Goal: Task Accomplishment & Management: Manage account settings

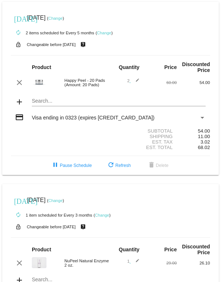
click at [131, 87] on mat-icon "edit" at bounding box center [135, 82] width 9 height 9
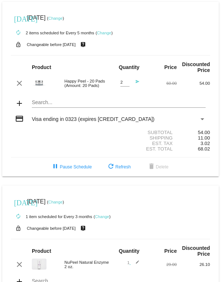
click at [123, 85] on input "2" at bounding box center [124, 82] width 9 height 5
type input "1"
click at [111, 172] on mat-icon "refresh" at bounding box center [110, 167] width 9 height 9
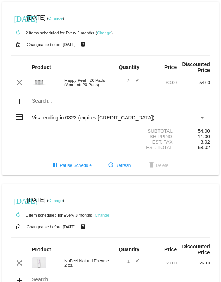
click at [135, 83] on mat-icon "edit" at bounding box center [135, 82] width 9 height 9
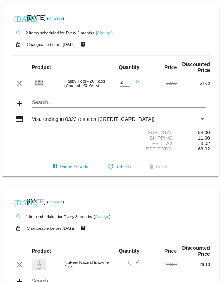
click at [137, 85] on mat-icon "send" at bounding box center [135, 84] width 9 height 9
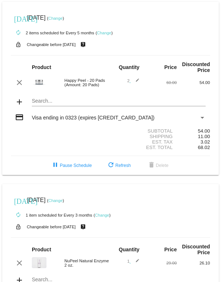
click at [136, 84] on mat-icon "edit" at bounding box center [135, 82] width 9 height 9
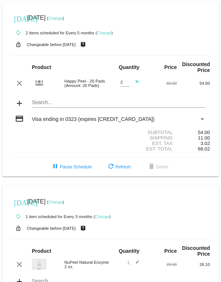
click at [133, 83] on mat-icon "send" at bounding box center [135, 84] width 9 height 9
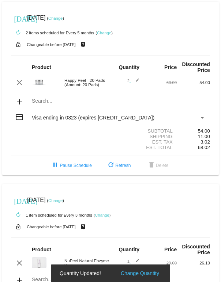
click at [142, 276] on button "Change Quantity" at bounding box center [140, 273] width 43 height 7
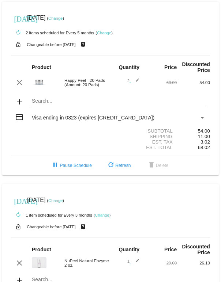
click at [135, 82] on mat-icon "edit" at bounding box center [135, 82] width 9 height 9
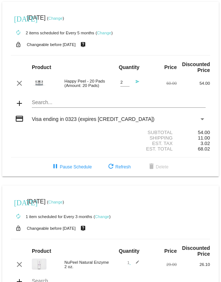
click at [121, 85] on input "2" at bounding box center [124, 82] width 9 height 5
type input "1"
click at [137, 85] on mat-icon "send" at bounding box center [135, 84] width 9 height 9
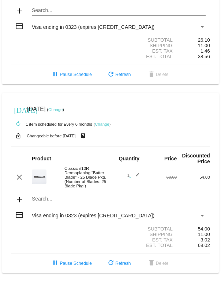
scroll to position [295, 0]
click at [63, 108] on link "Change" at bounding box center [55, 110] width 14 height 4
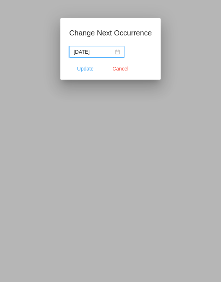
click at [118, 51] on div "[DATE]" at bounding box center [97, 52] width 46 height 8
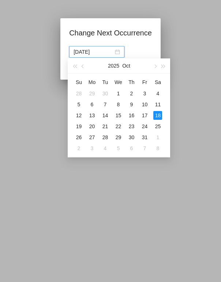
click at [78, 65] on button "button" at bounding box center [75, 66] width 8 height 15
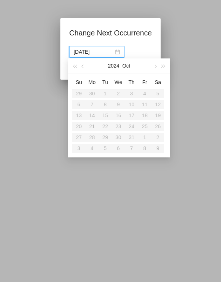
click at [151, 65] on button "button" at bounding box center [155, 66] width 8 height 15
click at [117, 49] on div "[DATE]" at bounding box center [97, 52] width 46 height 8
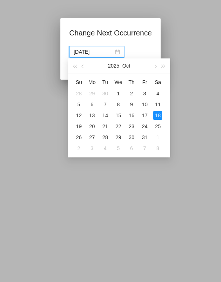
click at [83, 90] on td "28" at bounding box center [78, 93] width 13 height 11
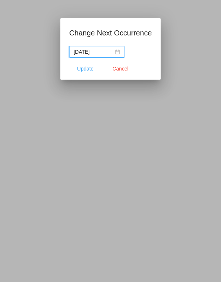
click at [117, 50] on div "[DATE]" at bounding box center [97, 52] width 46 height 8
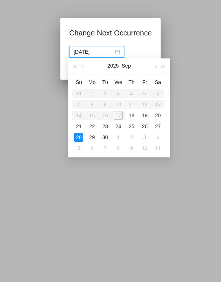
click at [145, 127] on div "26" at bounding box center [144, 126] width 9 height 9
type input "[DATE]"
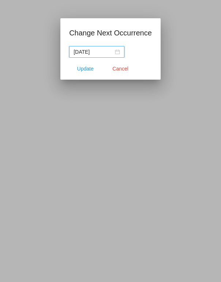
click at [86, 70] on span "Update" at bounding box center [85, 69] width 16 height 6
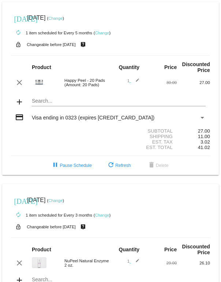
scroll to position [0, 0]
